Goal: Obtain resource: Download file/media

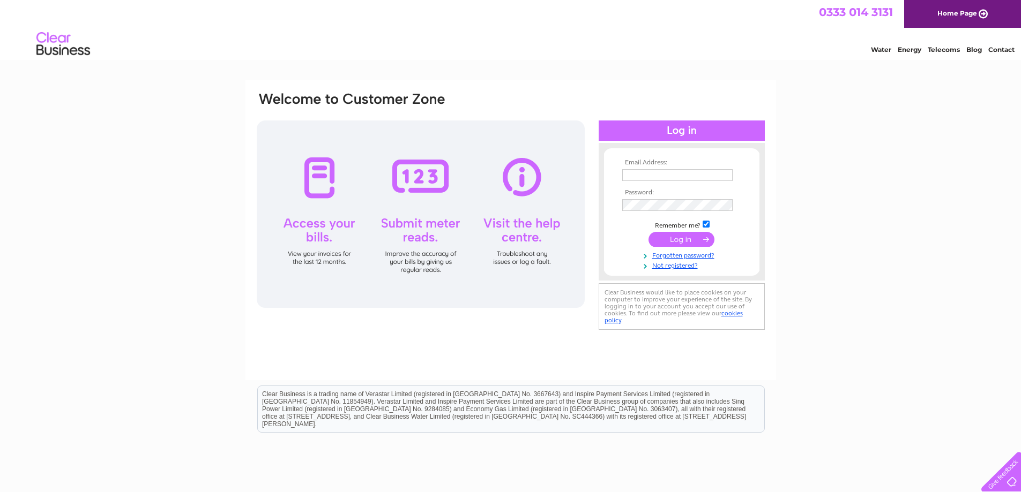
click at [657, 175] on input "text" at bounding box center [677, 175] width 110 height 12
type input "[EMAIL_ADDRESS][DOMAIN_NAME]"
click at [690, 239] on input "submit" at bounding box center [681, 240] width 66 height 15
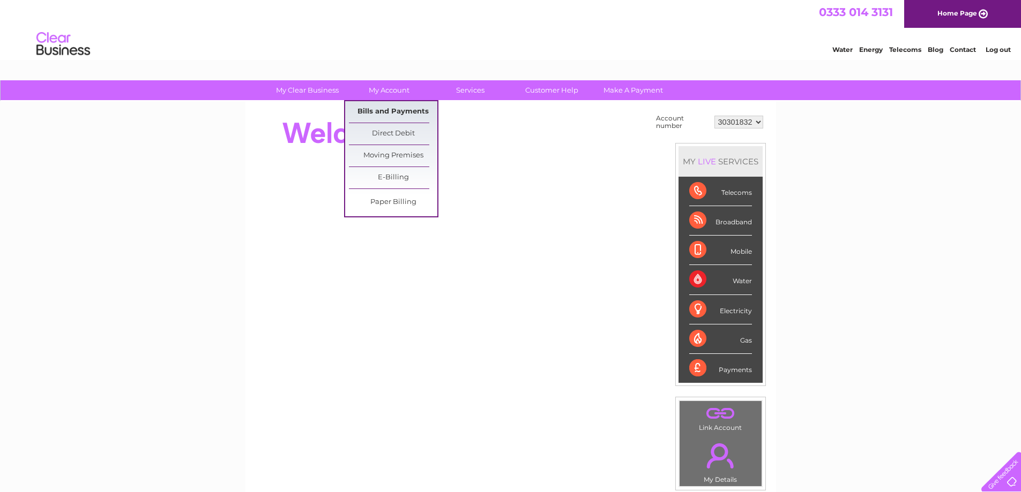
click at [397, 108] on link "Bills and Payments" at bounding box center [393, 111] width 88 height 21
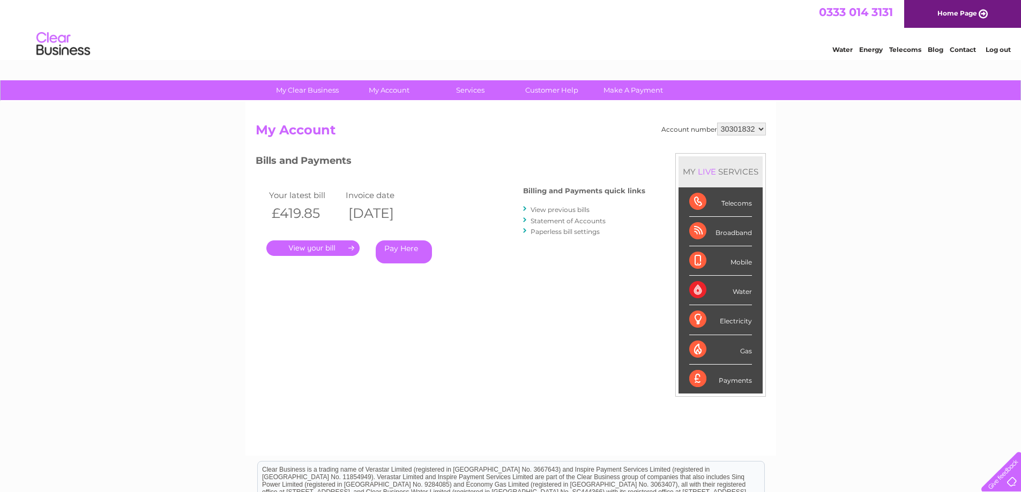
click at [557, 211] on link "View previous bills" at bounding box center [559, 210] width 59 height 8
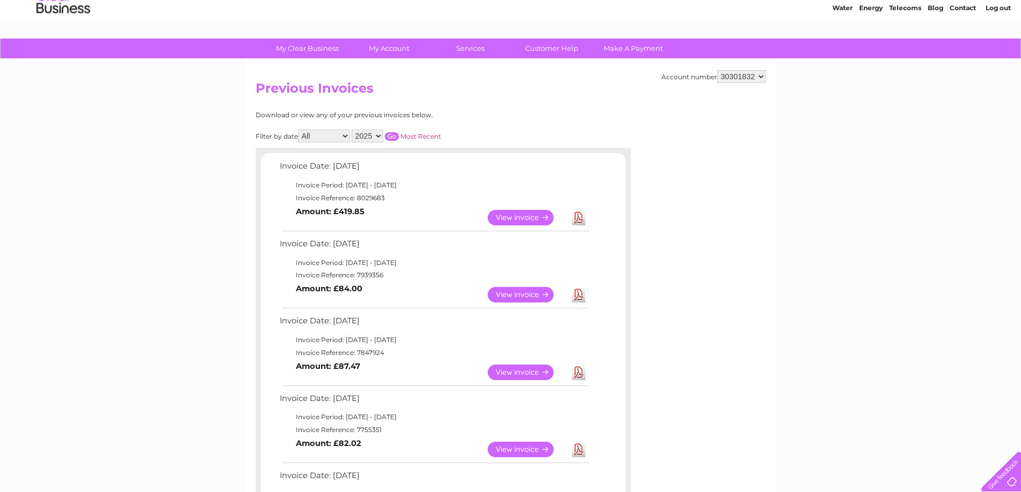
scroll to position [54, 0]
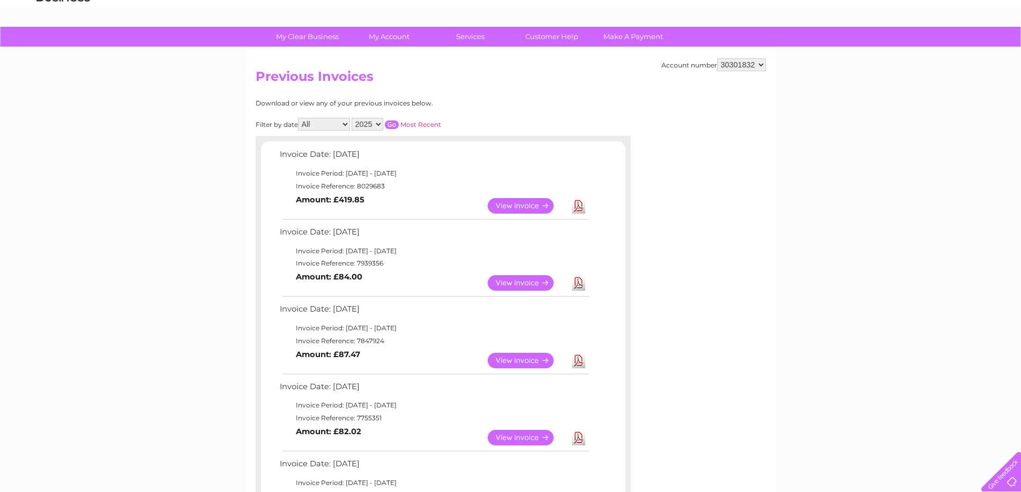
click at [542, 439] on link "View" at bounding box center [527, 438] width 79 height 16
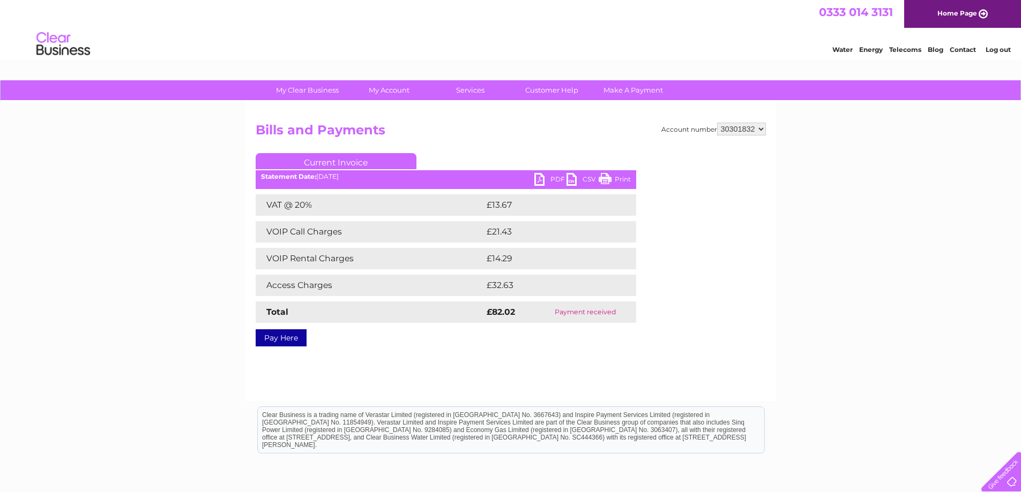
click at [612, 182] on link "Print" at bounding box center [615, 181] width 32 height 16
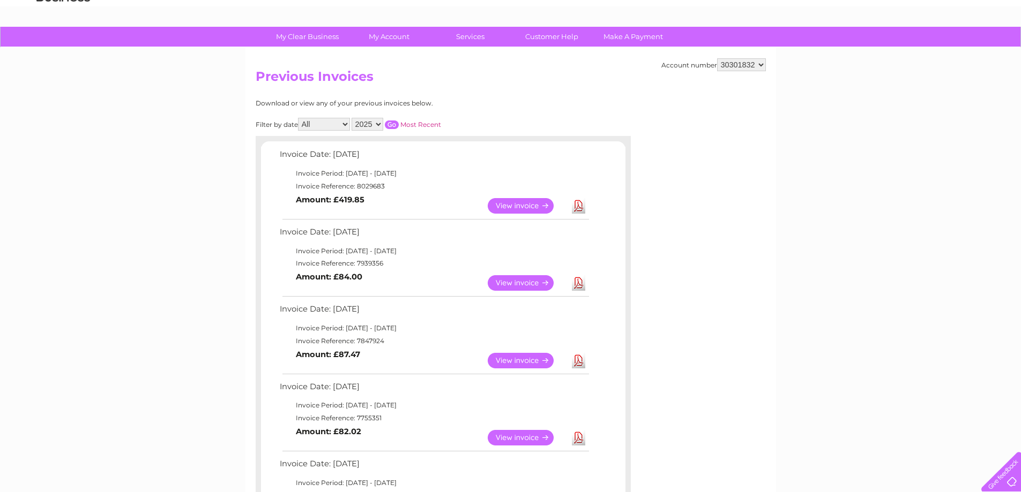
click at [580, 438] on link "Download" at bounding box center [578, 438] width 13 height 16
click at [579, 361] on link "Download" at bounding box center [578, 361] width 13 height 16
click at [577, 281] on link "Download" at bounding box center [578, 283] width 13 height 16
click at [580, 201] on link "Download" at bounding box center [578, 206] width 13 height 16
click at [759, 65] on select "30301832" at bounding box center [741, 64] width 49 height 13
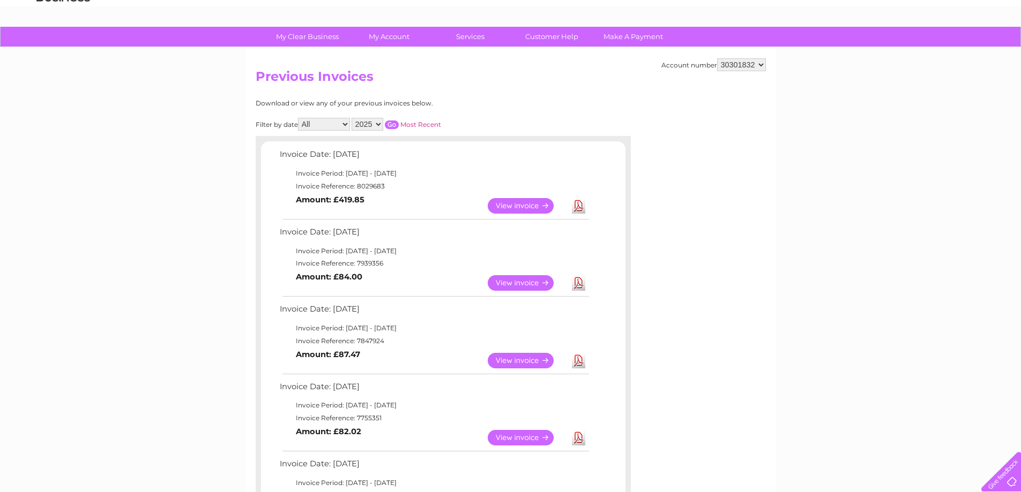
click at [775, 204] on div "Account number 30301832 Previous Invoices Download or view any of your previous…" at bounding box center [510, 432] width 530 height 769
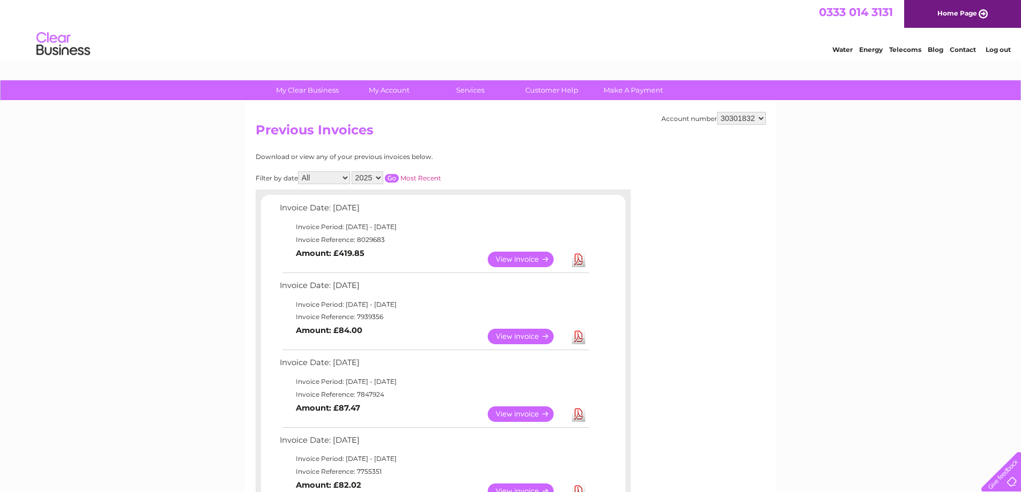
click at [999, 49] on link "Log out" at bounding box center [997, 50] width 25 height 8
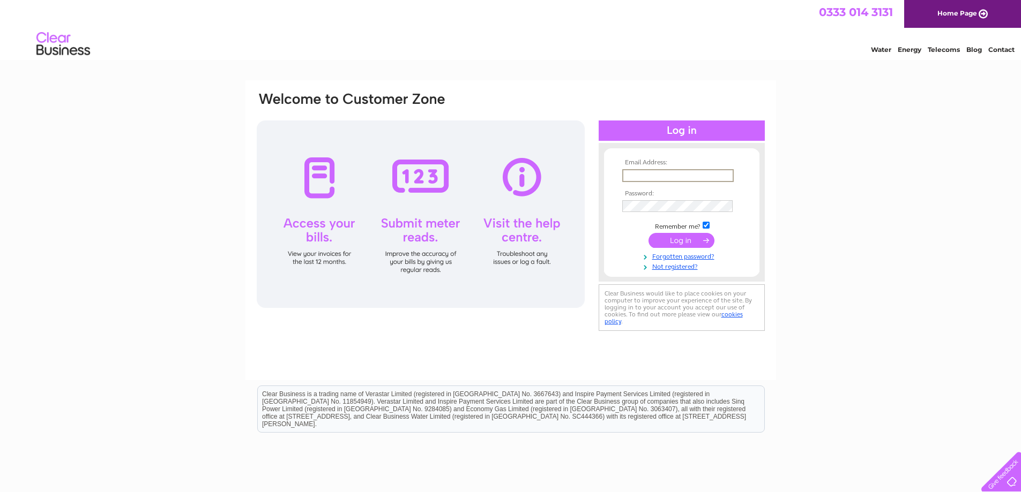
click at [692, 177] on input "text" at bounding box center [677, 175] width 111 height 13
type input "suitedreams.uk@hotmail.com"
click at [686, 238] on input "submit" at bounding box center [681, 240] width 66 height 15
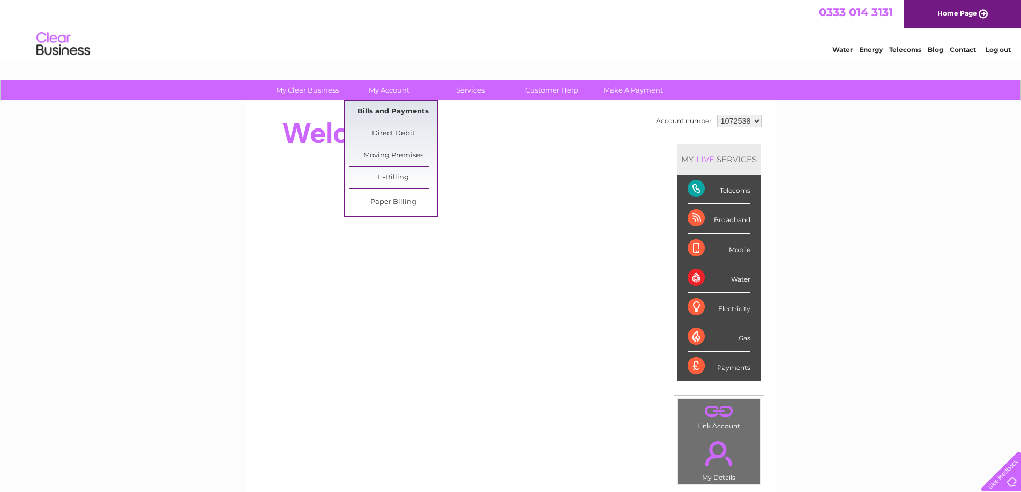
click at [379, 109] on link "Bills and Payments" at bounding box center [393, 111] width 88 height 21
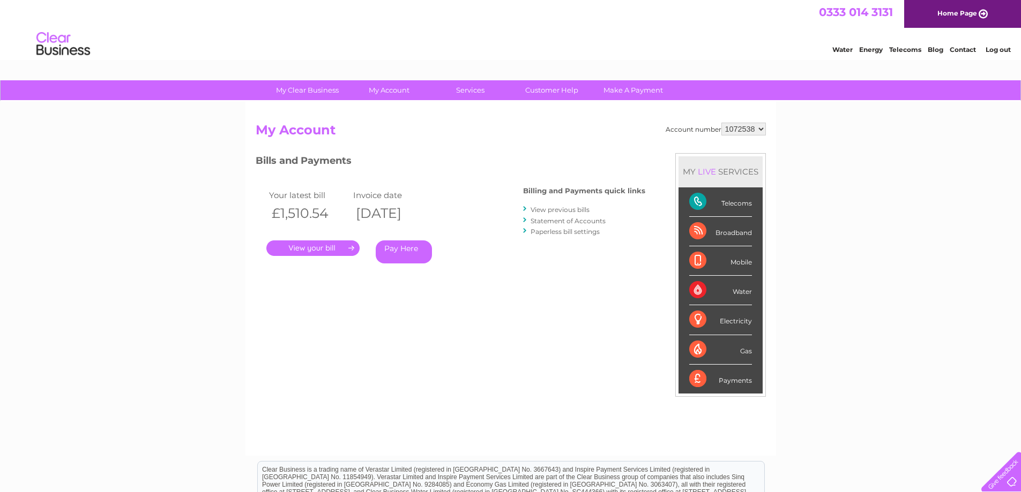
click at [552, 208] on link "View previous bills" at bounding box center [559, 210] width 59 height 8
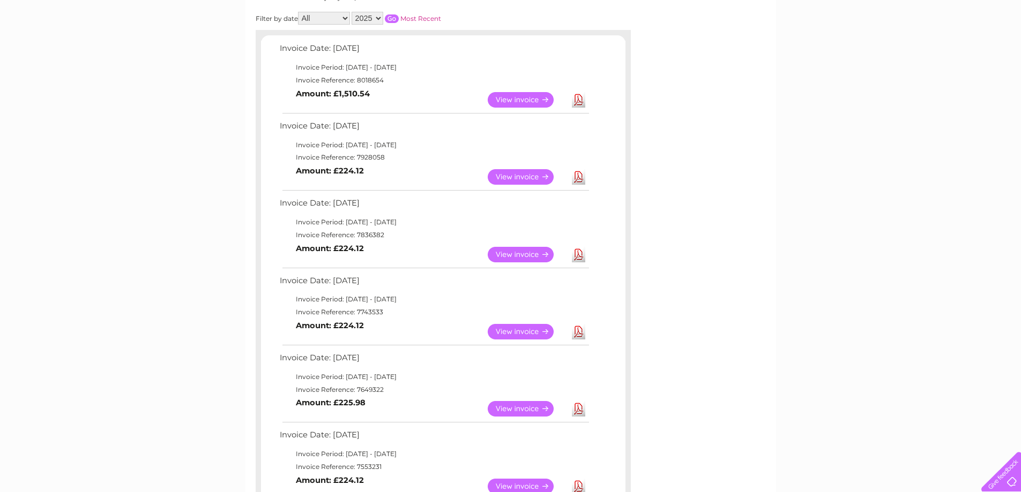
scroll to position [161, 0]
click at [577, 331] on link "Download" at bounding box center [578, 331] width 13 height 16
click at [575, 253] on link "Download" at bounding box center [578, 254] width 13 height 16
click at [574, 178] on link "Download" at bounding box center [578, 176] width 13 height 16
click at [575, 101] on link "Download" at bounding box center [578, 99] width 13 height 16
